Goal: Information Seeking & Learning: Learn about a topic

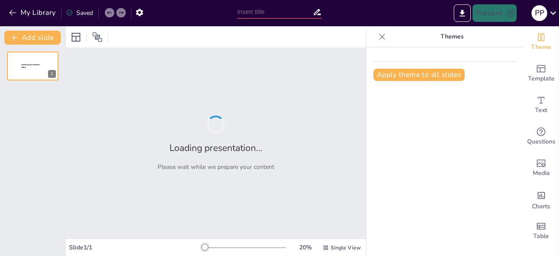
type input "Hospital Size and Its Impact on Pharmacy Staffing Requirements"
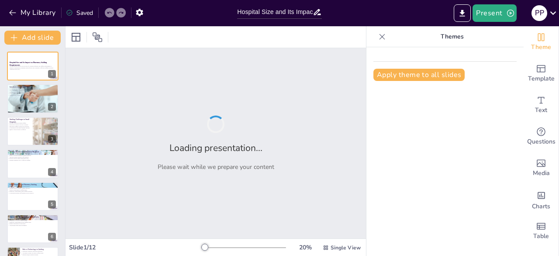
checkbox input "true"
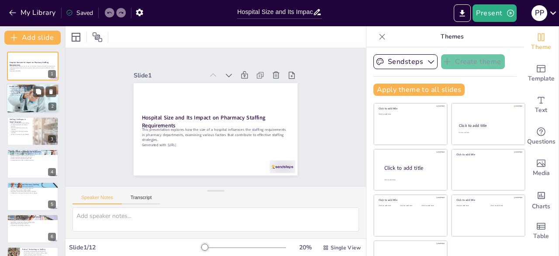
checkbox input "true"
click at [32, 90] on p "Small hospitals face resource limitations." at bounding box center [32, 90] width 47 height 2
type textarea "Categorizing hospitals by size helps in identifying their unique staffing needs…"
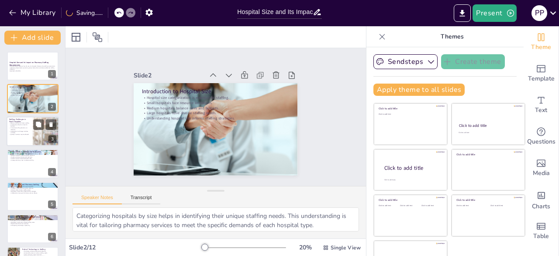
checkbox input "true"
click at [20, 136] on div at bounding box center [33, 131] width 52 height 30
type textarea "Resource limitations in small hospitals can significantly impact their ability …"
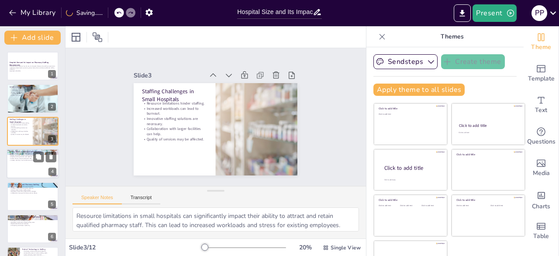
checkbox input "true"
click at [21, 169] on div at bounding box center [33, 164] width 52 height 30
type textarea "A balanced staffing approach in medium-sized hospitals ensures that both genera…"
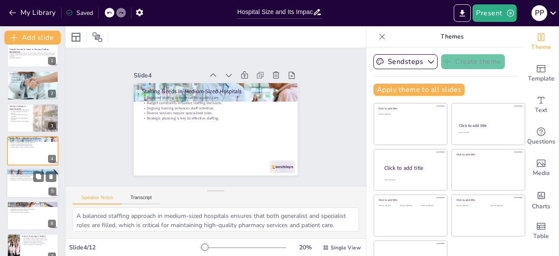
checkbox input "true"
click at [21, 184] on div at bounding box center [33, 183] width 52 height 30
type textarea "The extensive range of pharmacy roles in large hospitals is essential for provi…"
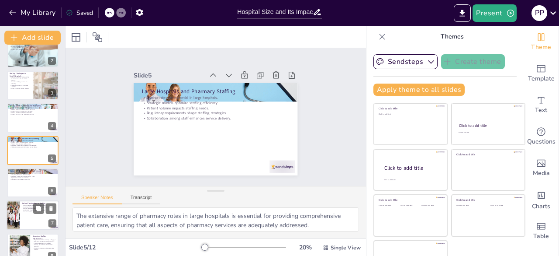
checkbox input "true"
click at [24, 209] on p "Evaluation of technology use is necessary." at bounding box center [39, 210] width 34 height 2
checkbox input "true"
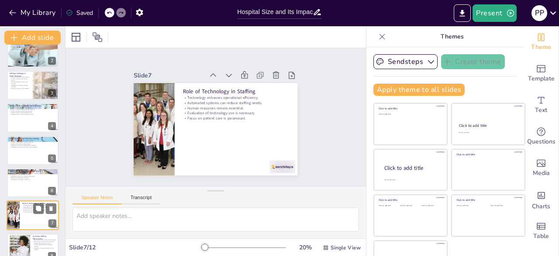
scroll to position [111, 0]
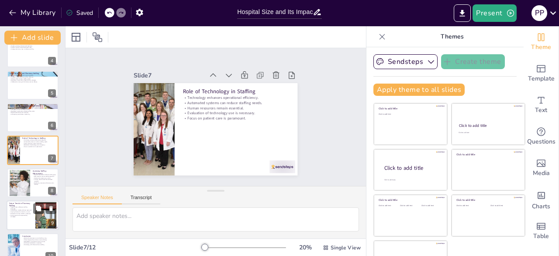
checkbox input "true"
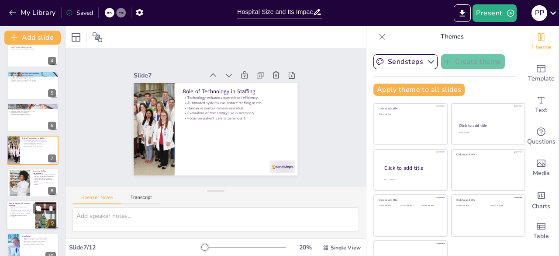
checkbox input "true"
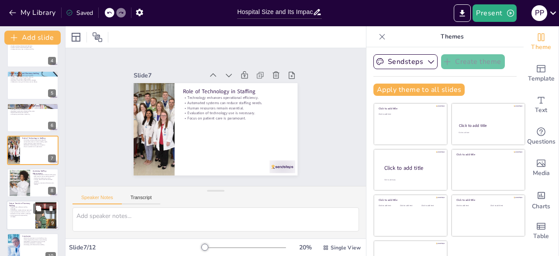
checkbox input "true"
click at [24, 213] on p "Adaptation to new models is necessary." at bounding box center [21, 213] width 24 height 2
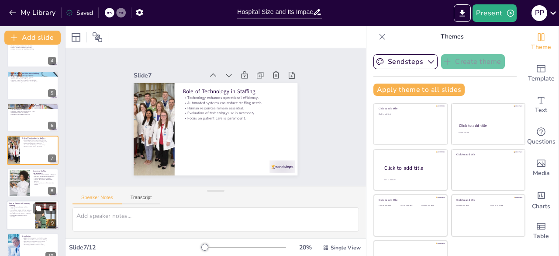
checkbox input "true"
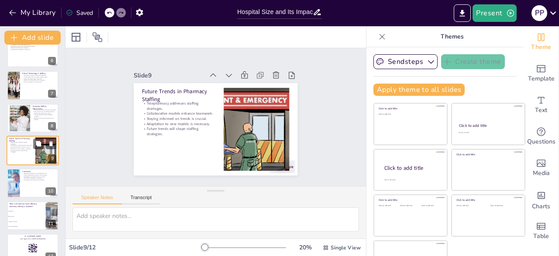
scroll to position [189, 0]
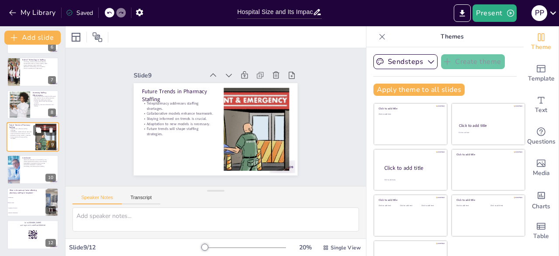
checkbox input "true"
click at [24, 213] on span "Regulatory requirements" at bounding box center [26, 212] width 37 height 1
type textarea "The correct answer is Patient volume, as discussed in the Factors Influencing S…"
checkbox input "true"
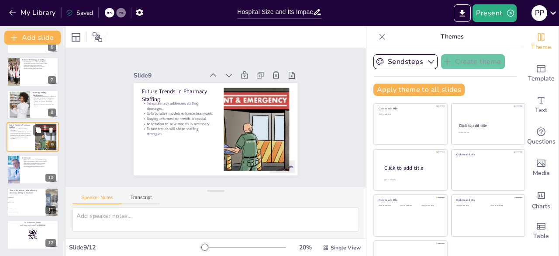
checkbox input "true"
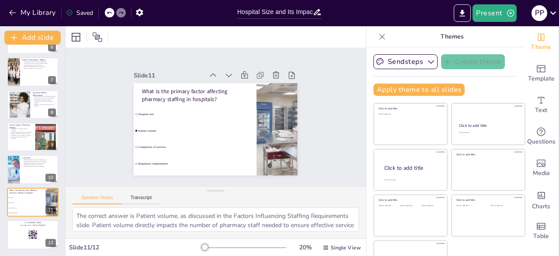
checkbox input "true"
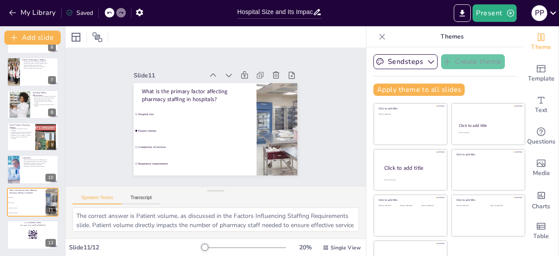
checkbox input "true"
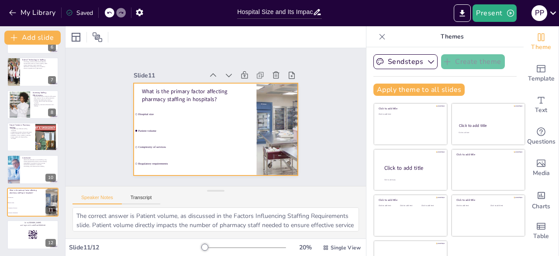
checkbox input "true"
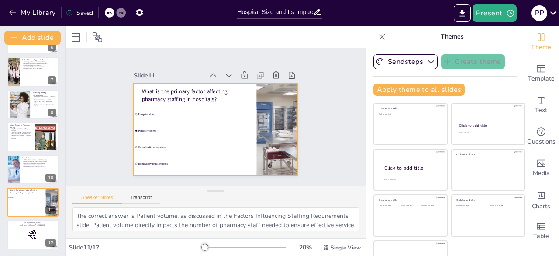
checkbox input "true"
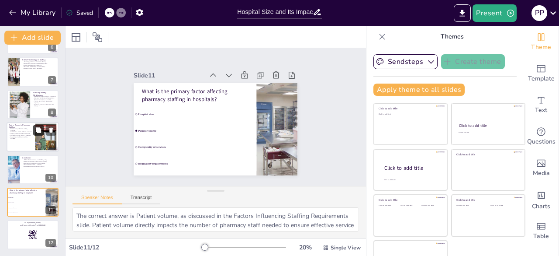
checkbox input "true"
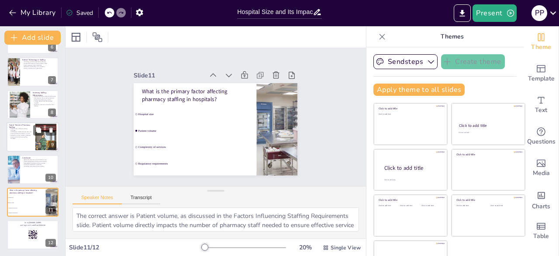
checkbox input "true"
click at [32, 131] on p "Collaborative models enhance teamwork." at bounding box center [21, 132] width 24 height 2
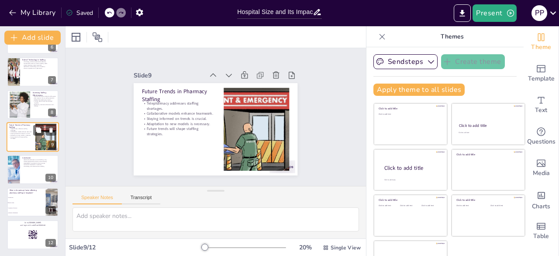
scroll to position [176, 0]
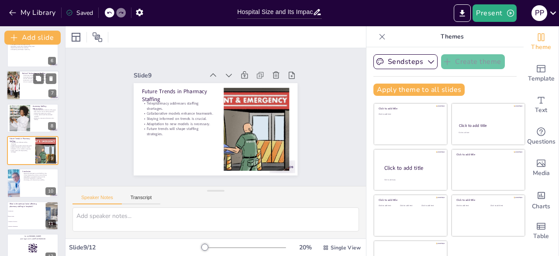
click at [28, 80] on p "Evaluation of technology use is necessary." at bounding box center [39, 81] width 34 height 2
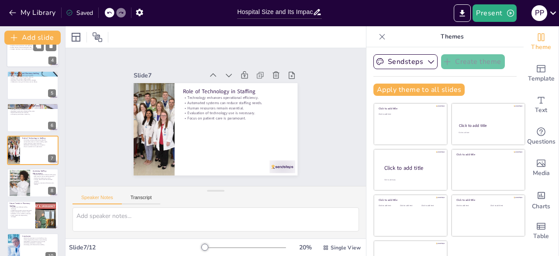
checkbox input "true"
click at [24, 54] on div at bounding box center [33, 53] width 52 height 30
type textarea "A balanced staffing approach in medium-sized hospitals ensures that both genera…"
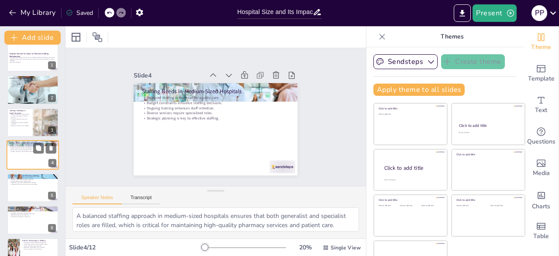
scroll to position [0, 0]
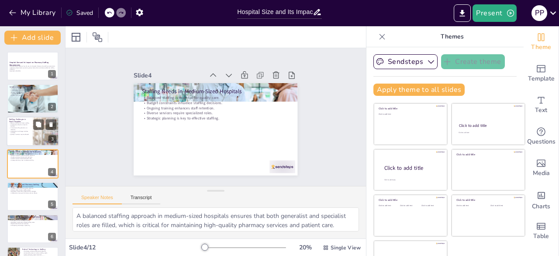
checkbox input "true"
click at [26, 134] on p "Quality of services may be affected." at bounding box center [19, 134] width 21 height 2
type textarea "Resource limitations in small hospitals can significantly impact their ability …"
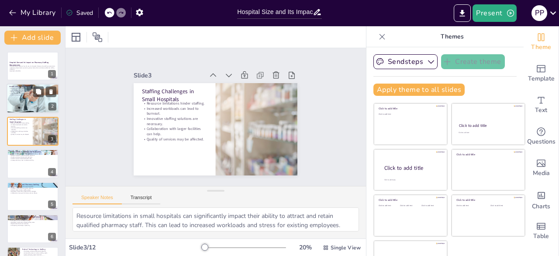
checkbox input "true"
click at [13, 88] on p "Hospital size categorization is essential for staffing." at bounding box center [32, 89] width 47 height 2
type textarea "Categorizing hospitals by size helps in identifying their unique staffing needs…"
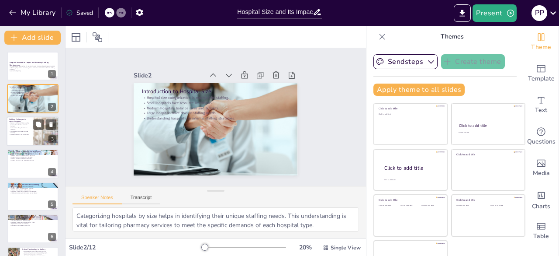
checkbox input "true"
click at [28, 137] on div at bounding box center [33, 131] width 52 height 30
type textarea "Resource limitations in small hospitals can significantly impact their ability …"
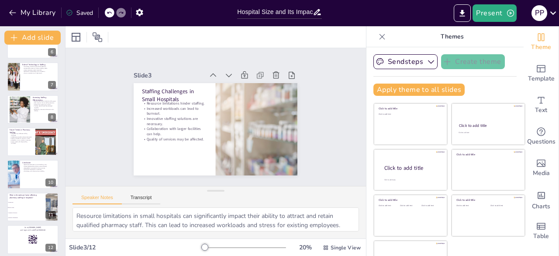
scroll to position [189, 0]
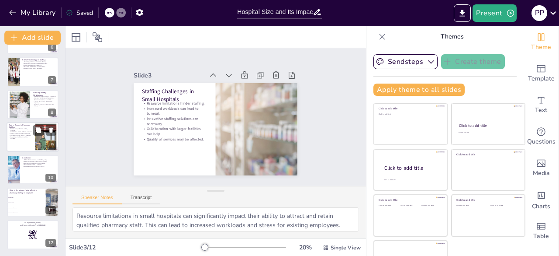
checkbox input "true"
click at [22, 147] on div at bounding box center [33, 137] width 52 height 30
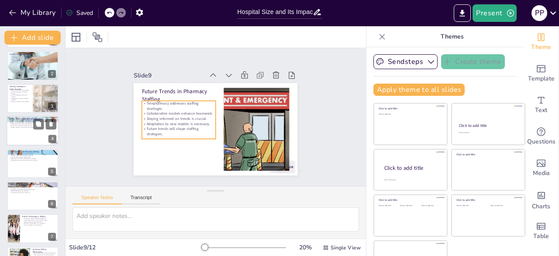
checkbox input "true"
click at [23, 134] on div at bounding box center [33, 131] width 52 height 30
type textarea "A balanced staffing approach in medium-sized hospitals ensures that both genera…"
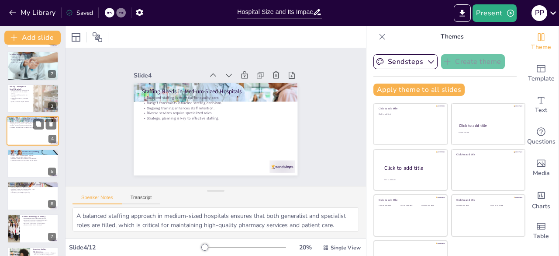
scroll to position [13, 0]
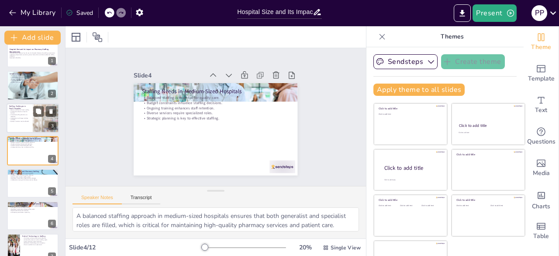
checkbox input "true"
click at [23, 114] on p "Innovative staffing solutions are necessary." at bounding box center [19, 115] width 21 height 3
type textarea "Resource limitations in small hospitals can significantly impact their ability …"
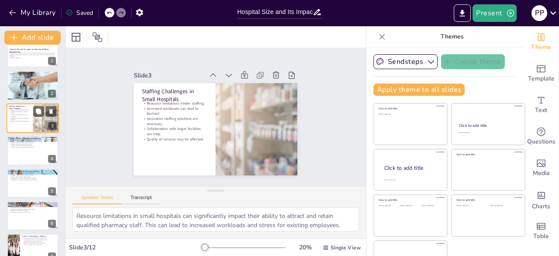
scroll to position [0, 0]
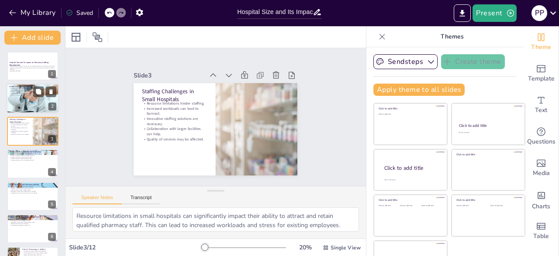
checkbox input "true"
click at [22, 102] on div at bounding box center [33, 99] width 52 height 36
type textarea "Categorizing hospitals by size helps in identifying their unique staffing needs…"
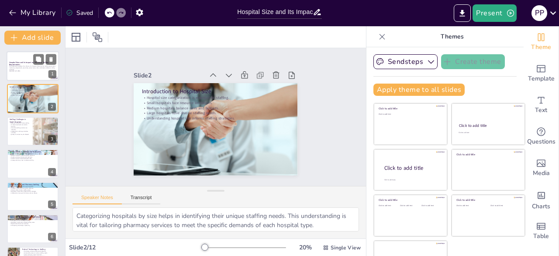
checkbox input "true"
click at [21, 68] on p "This presentation explores how the size of a hospital influences the staffing r…" at bounding box center [32, 67] width 47 height 5
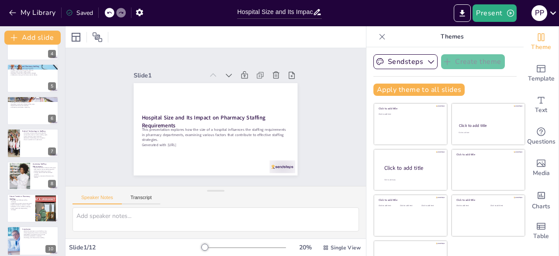
checkbox input "true"
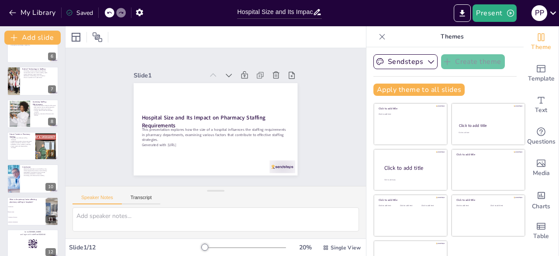
click at [34, 141] on button at bounding box center [38, 139] width 10 height 10
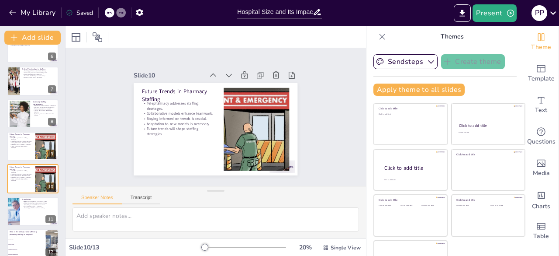
scroll to position [208, 0]
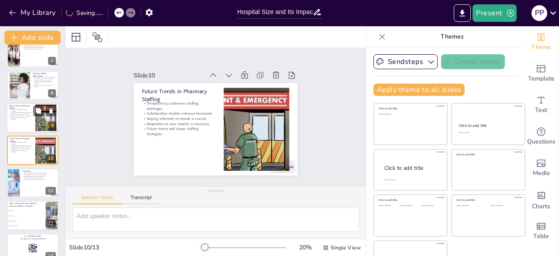
click at [15, 122] on div at bounding box center [33, 118] width 52 height 30
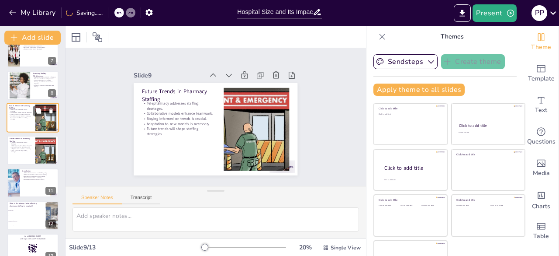
scroll to position [176, 0]
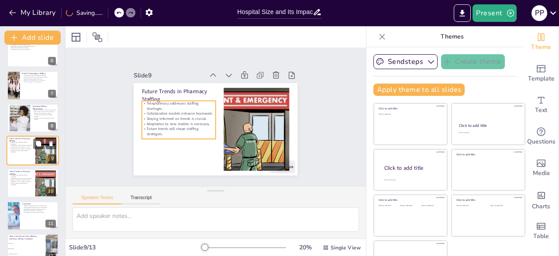
click at [19, 152] on p "Future trends will shape staffing strategies." at bounding box center [21, 150] width 24 height 3
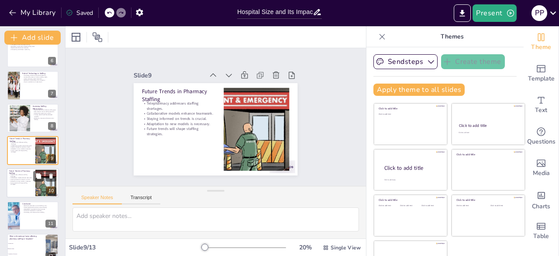
click at [22, 180] on p "Staying informed on trends is crucial." at bounding box center [21, 180] width 24 height 2
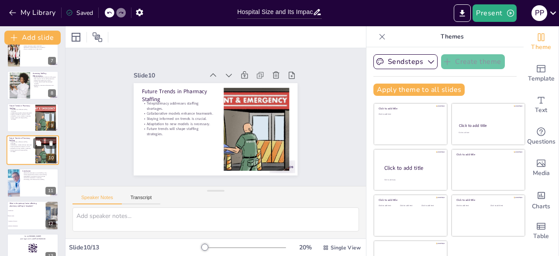
scroll to position [221, 0]
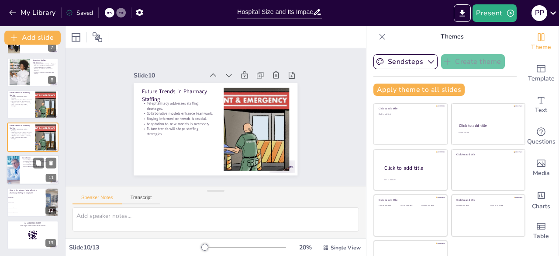
click at [26, 171] on div at bounding box center [33, 170] width 52 height 30
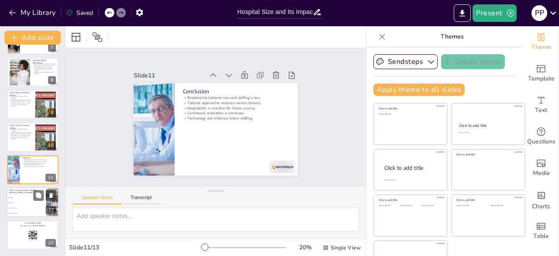
checkbox input "true"
click at [31, 203] on li "Patient volume" at bounding box center [26, 202] width 39 height 5
type textarea "The correct answer is Patient volume, as discussed in the Factors Influencing S…"
checkbox input "true"
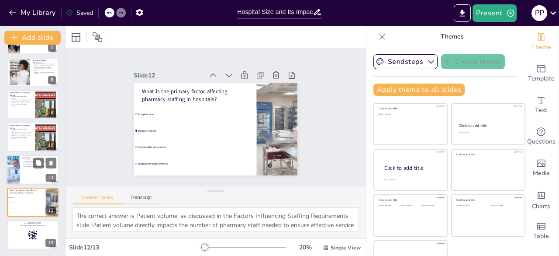
checkbox input "true"
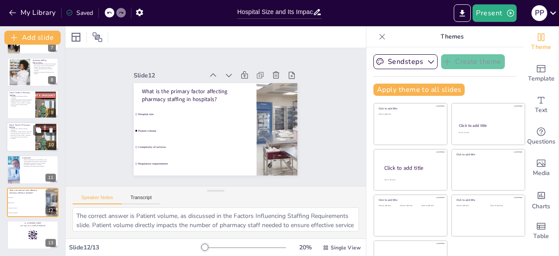
checkbox input "true"
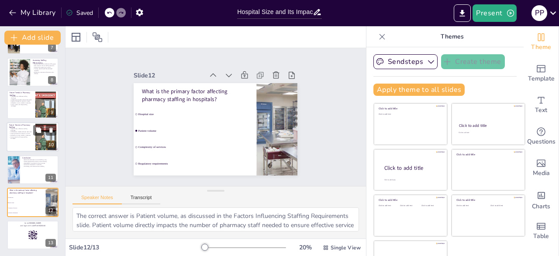
checkbox input "true"
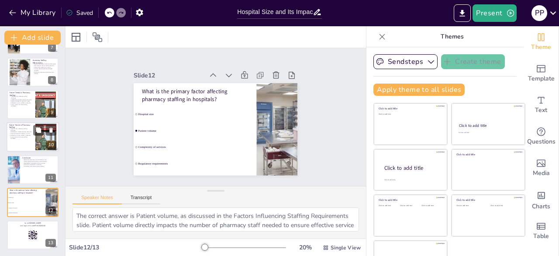
checkbox input "true"
click at [21, 131] on p "Collaborative models enhance teamwork." at bounding box center [21, 132] width 24 height 2
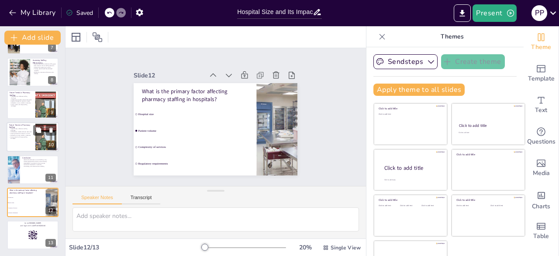
scroll to position [208, 0]
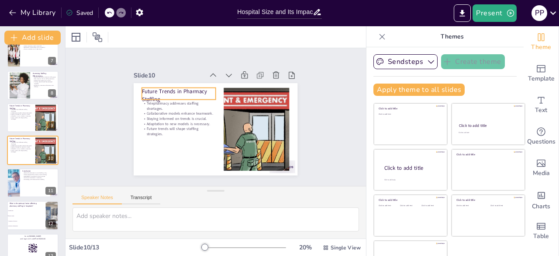
checkbox input "true"
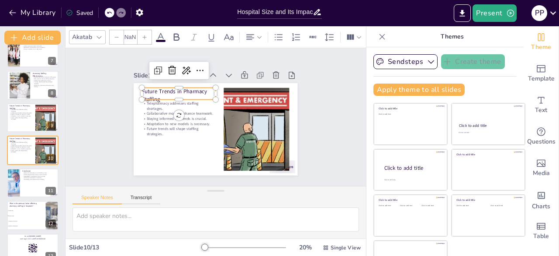
type input "48"
click at [132, 86] on div "Future Trends in Pharmacy Staffing Telepharmacy addresses staffing shortages. C…" at bounding box center [206, 109] width 171 height 187
click at [191, 89] on p "Future Trends in Pharmacy Staffing" at bounding box center [216, 74] width 50 height 72
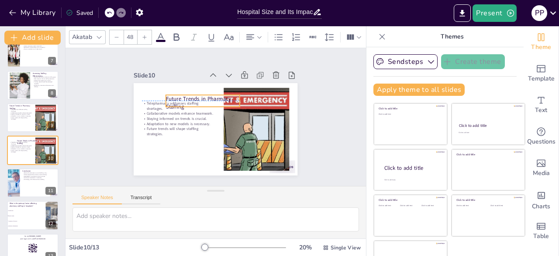
drag, startPoint x: 137, startPoint y: 86, endPoint x: 157, endPoint y: 81, distance: 20.9
click at [166, 95] on p "Future Trends in Pharmacy Staffing" at bounding box center [203, 102] width 74 height 15
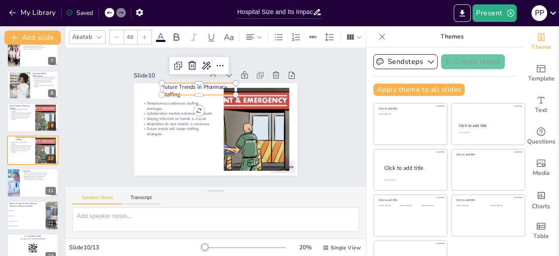
click at [232, 82] on p "Future Trends in Pharmacy Staffing" at bounding box center [243, 103] width 23 height 75
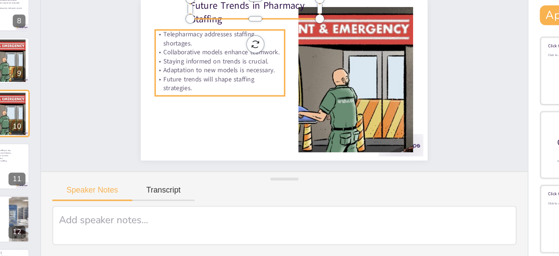
checkbox input "true"
type input "32"
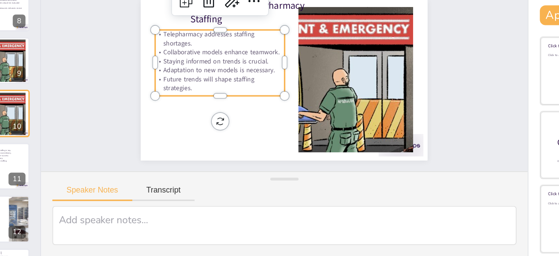
click at [139, 97] on p "Telepharmacy addresses staffing shortages." at bounding box center [179, 96] width 80 height 28
click at [221, 97] on p "Telepharmacy addresses staffing shortages." at bounding box center [252, 95] width 62 height 66
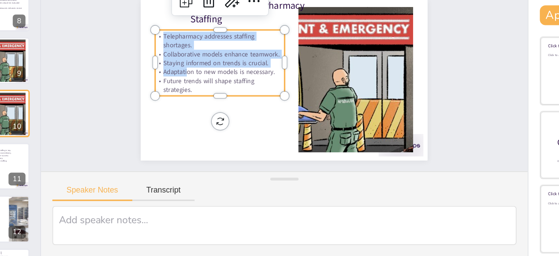
drag, startPoint x: 131, startPoint y: 99, endPoint x: 145, endPoint y: 122, distance: 27.0
click at [214, 122] on div "Telepharmacy addresses staffing shortages. Collaborative models enhance teamwor…" at bounding box center [255, 119] width 83 height 47
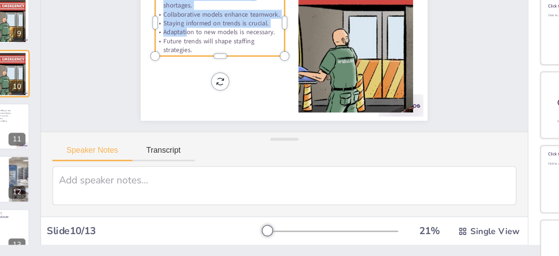
scroll to position [0, 0]
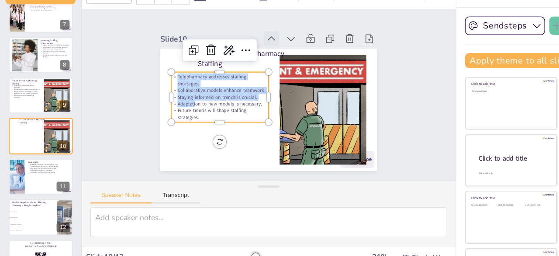
click at [252, 127] on icon at bounding box center [257, 132] width 11 height 11
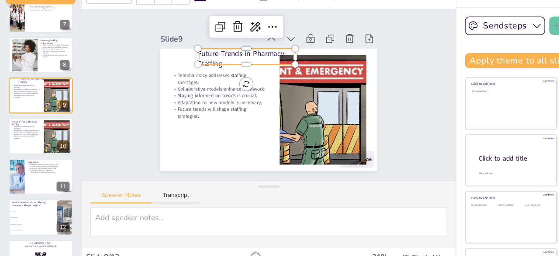
click at [155, 80] on p "Future Trends in Pharmacy Staffing" at bounding box center [188, 98] width 78 height 47
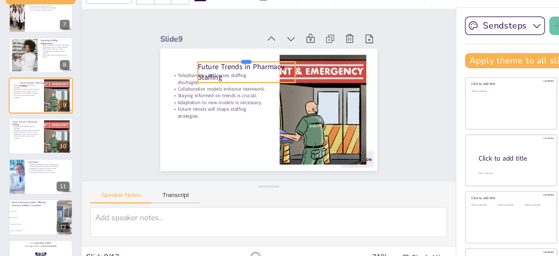
drag, startPoint x: 178, startPoint y: 74, endPoint x: 171, endPoint y: 98, distance: 25.1
click at [171, 98] on div "Future Trends in Pharmacy Staffing Telepharmacy addresses staffing shortages. C…" at bounding box center [224, 108] width 189 height 195
click at [216, 90] on p "Future Trends in Pharmacy Staffing" at bounding box center [239, 108] width 47 height 78
click at [155, 90] on p "Future Trends in Pharmacy Staffing" at bounding box center [195, 103] width 80 height 32
click at [169, 90] on p "Future Trends in Pharmacy Staffing" at bounding box center [192, 126] width 47 height 78
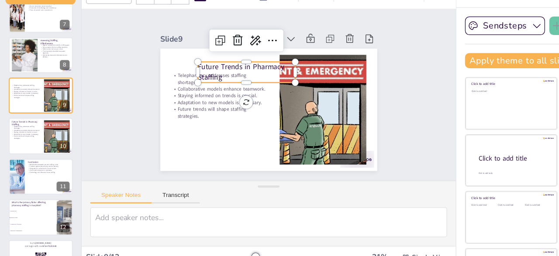
click at [201, 103] on p "Future Trends in Pharmacy Staffing" at bounding box center [240, 126] width 78 height 47
click at [183, 112] on p "Future Trends in Pharmacy Staffing" at bounding box center [219, 141] width 73 height 59
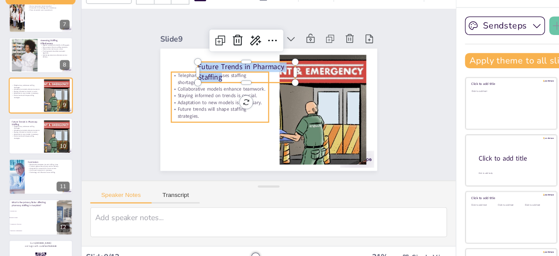
checkbox input "true"
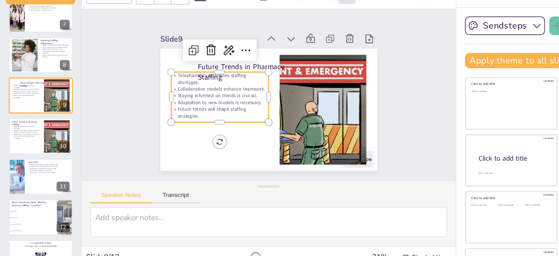
type input "32"
click at [177, 124] on p "Future trends will shape staffing strategies." at bounding box center [204, 157] width 55 height 70
click at [218, 100] on p "Telepharmacy addresses staffing shortages." at bounding box center [257, 117] width 78 height 35
click at [199, 120] on p "Telepharmacy addresses staffing shortages." at bounding box center [220, 158] width 42 height 76
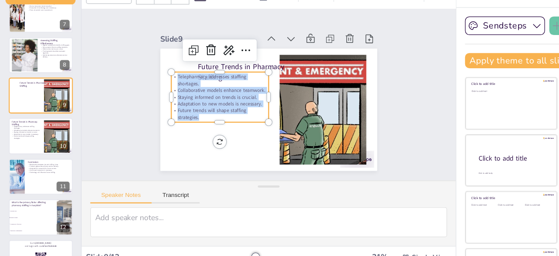
drag, startPoint x: 132, startPoint y: 98, endPoint x: 155, endPoint y: 133, distance: 41.7
click at [196, 122] on div "Telepharmacy addresses staffing shortages. Collaborative models enhance teamwor…" at bounding box center [226, 79] width 60 height 86
copy div "Telepharmacy addresses staffing shortages. Collaborative models enhance teamwor…"
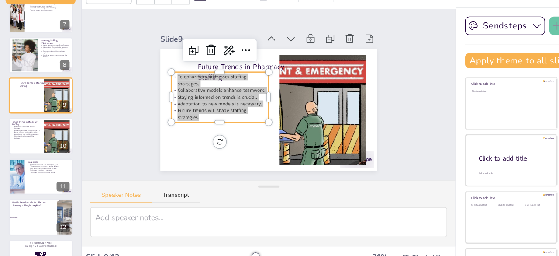
checkbox input "true"
